Goal: Check status: Check status

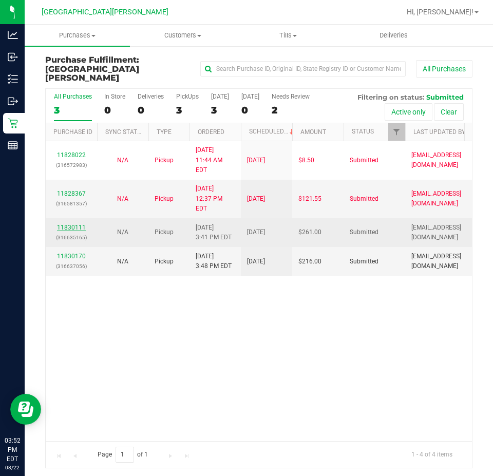
click at [76, 224] on link "11830111" at bounding box center [71, 227] width 29 height 7
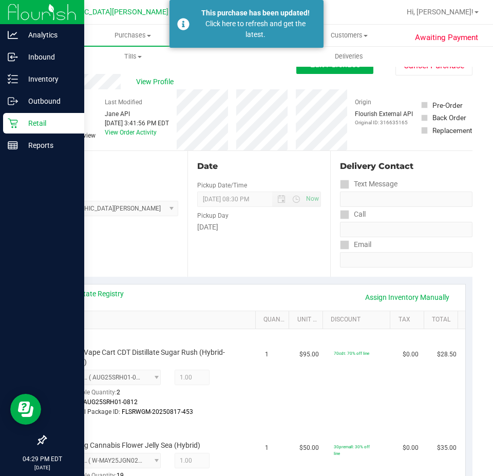
click at [15, 120] on icon at bounding box center [13, 124] width 10 height 10
